Goal: Navigation & Orientation: Find specific page/section

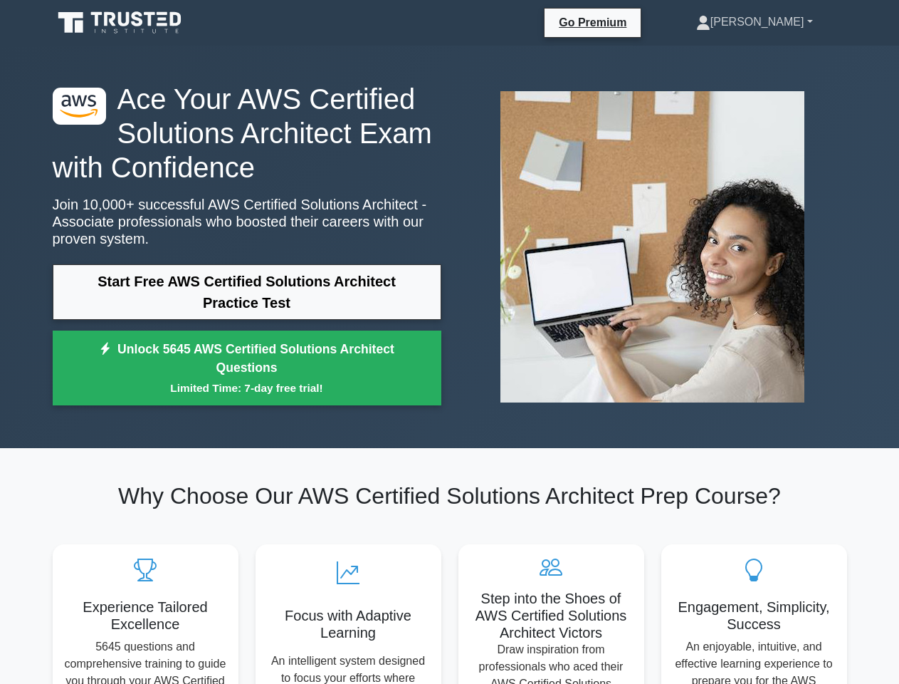
click at [783, 22] on link "[PERSON_NAME]" at bounding box center [754, 22] width 185 height 28
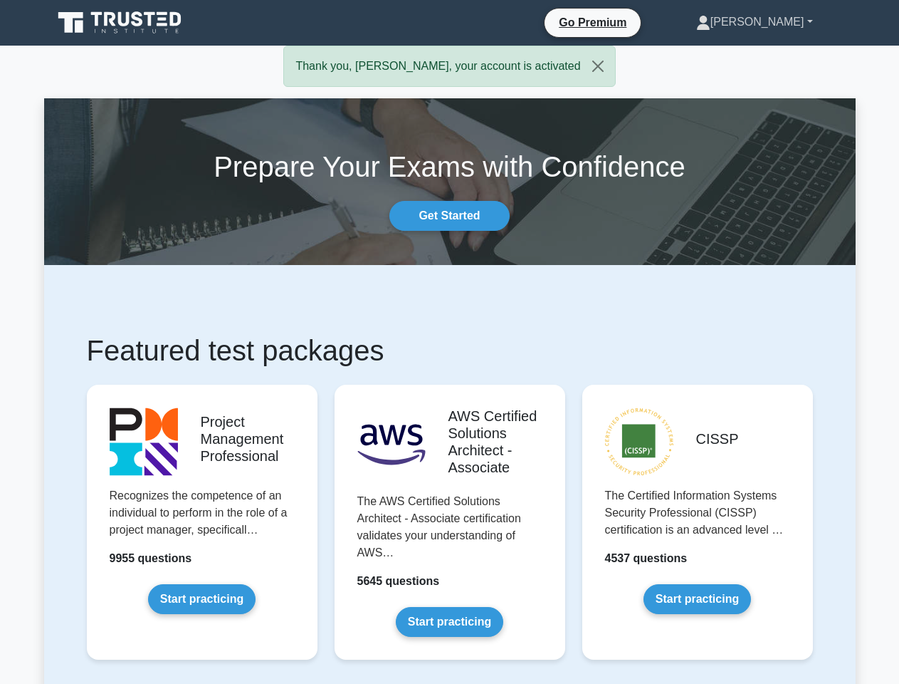
click at [783, 22] on link "[PERSON_NAME]" at bounding box center [754, 22] width 185 height 28
